Goal: Information Seeking & Learning: Learn about a topic

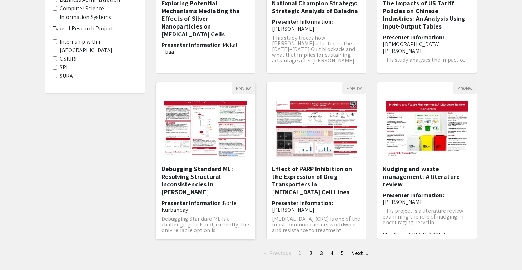
scroll to position [184, 0]
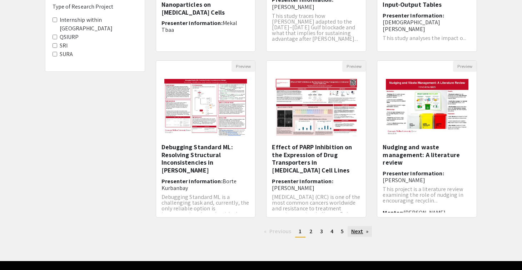
click at [357, 228] on link "Next page" at bounding box center [360, 231] width 25 height 11
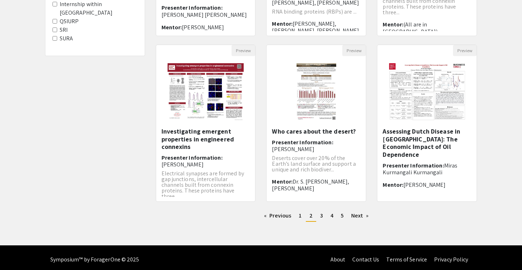
scroll to position [204, 0]
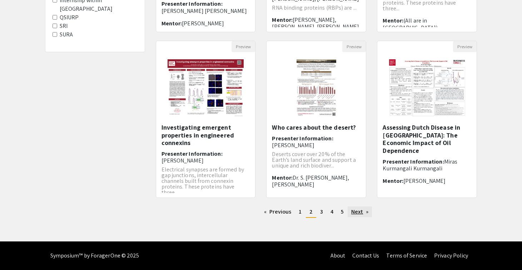
click at [359, 211] on link "Next page" at bounding box center [360, 212] width 25 height 11
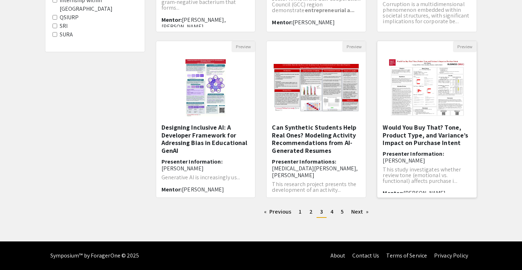
scroll to position [204, 0]
click at [366, 210] on link "Next page" at bounding box center [360, 212] width 25 height 11
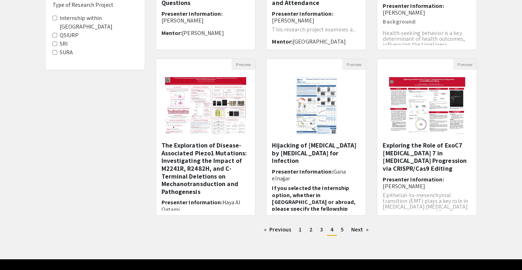
scroll to position [186, 0]
click at [361, 227] on link "Next page" at bounding box center [360, 230] width 25 height 11
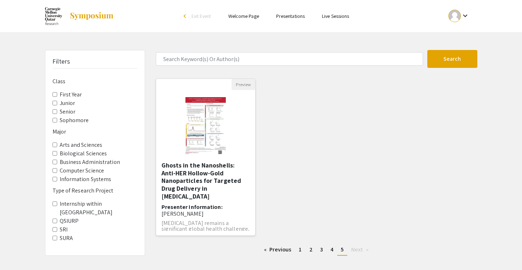
click at [190, 178] on h5 "Ghosts in the Nanoshells: Anti-HER Hollow-Gold Nanoparticles for Targeted Drug …" at bounding box center [206, 181] width 89 height 39
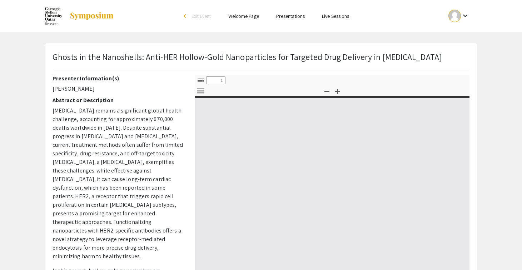
select select "custom"
type input "0"
select select "custom"
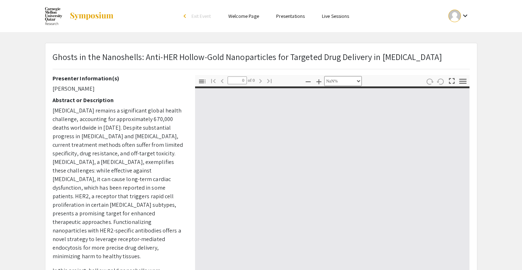
type input "1"
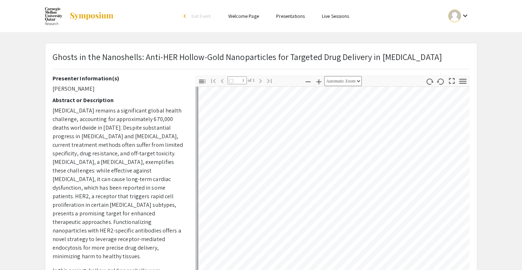
scroll to position [40, 0]
select select "auto"
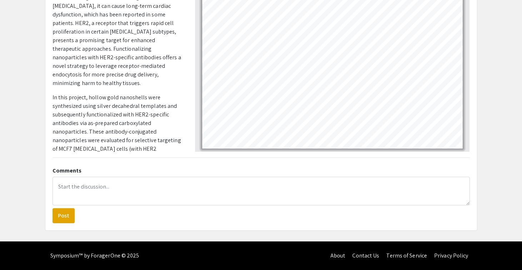
scroll to position [173, 0]
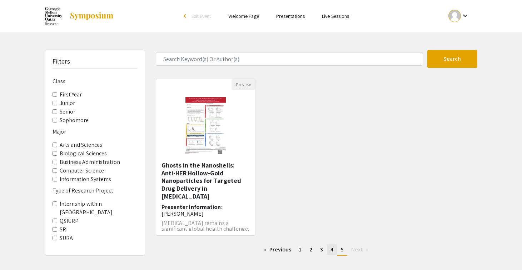
click at [331, 251] on span "4" at bounding box center [332, 250] width 3 height 8
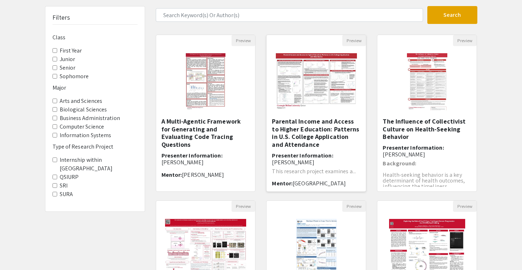
scroll to position [44, 0]
click at [55, 192] on Project-SURA "SURA" at bounding box center [55, 194] width 5 height 5
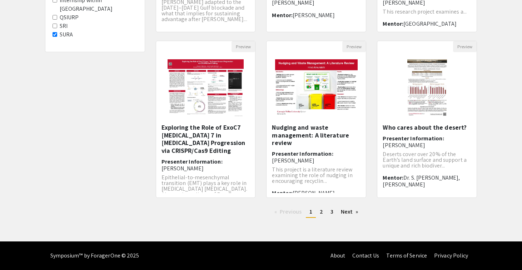
scroll to position [204, 0]
click at [321, 208] on span "2" at bounding box center [321, 212] width 3 height 8
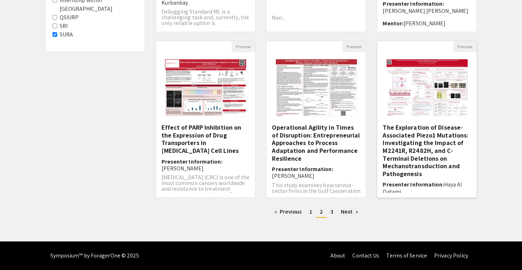
scroll to position [204, 0]
click at [331, 213] on span "3" at bounding box center [332, 212] width 3 height 8
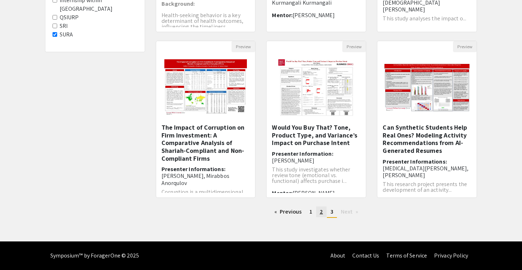
scroll to position [204, 0]
click at [323, 213] on link "page 2" at bounding box center [321, 212] width 10 height 11
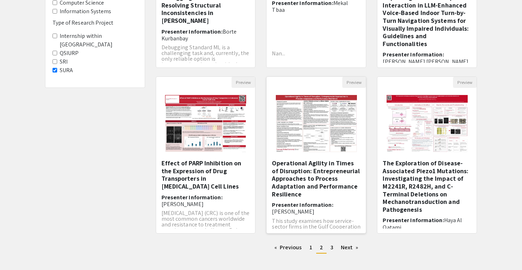
scroll to position [169, 0]
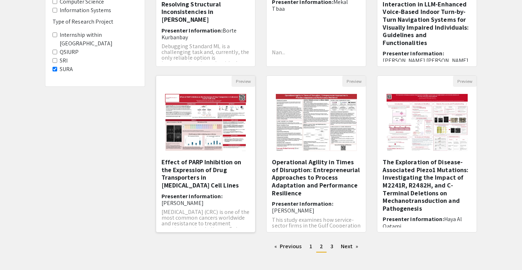
click at [187, 99] on img "Open Presentation <p>Effect of PARP Inhibition on the Expression of Drug Transp…" at bounding box center [205, 123] width 95 height 72
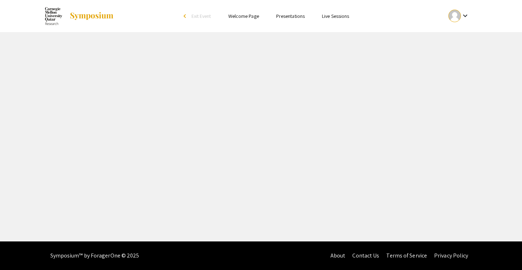
select select "custom"
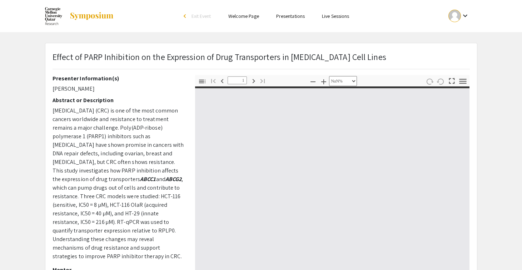
type input "0"
select select "custom"
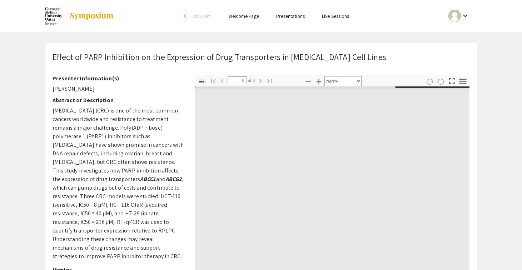
type input "1"
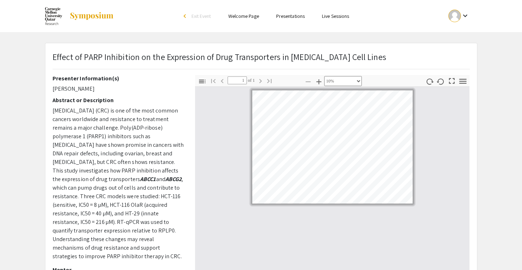
click at [448, 85] on icon "button" at bounding box center [452, 81] width 10 height 10
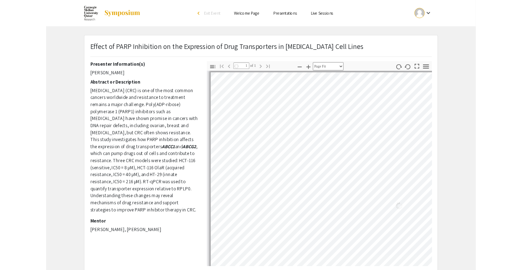
scroll to position [328, 0]
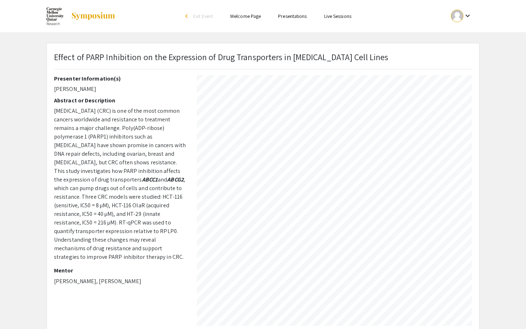
select select "custom"
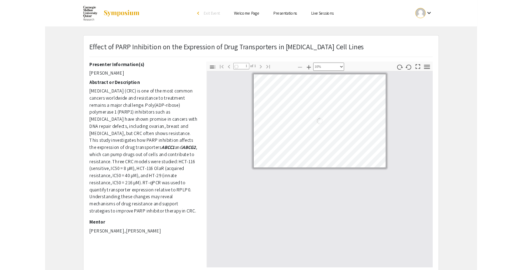
scroll to position [0, 0]
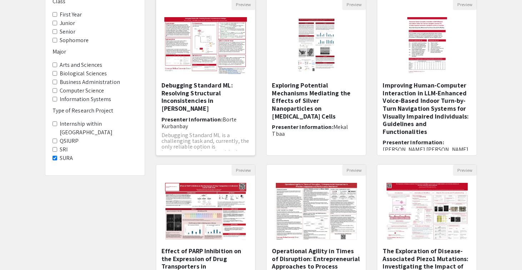
scroll to position [80, 0]
